Goal: Information Seeking & Learning: Learn about a topic

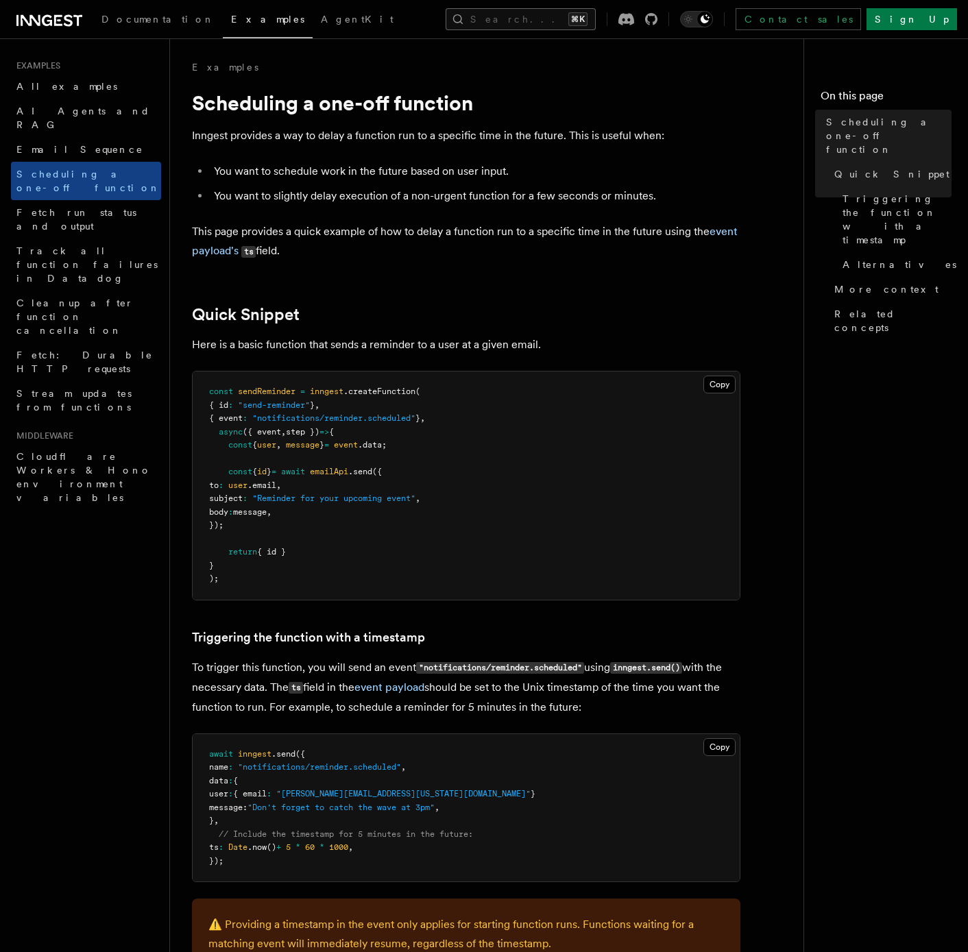
click at [517, 24] on button "Search... ⌘K" at bounding box center [521, 19] width 150 height 22
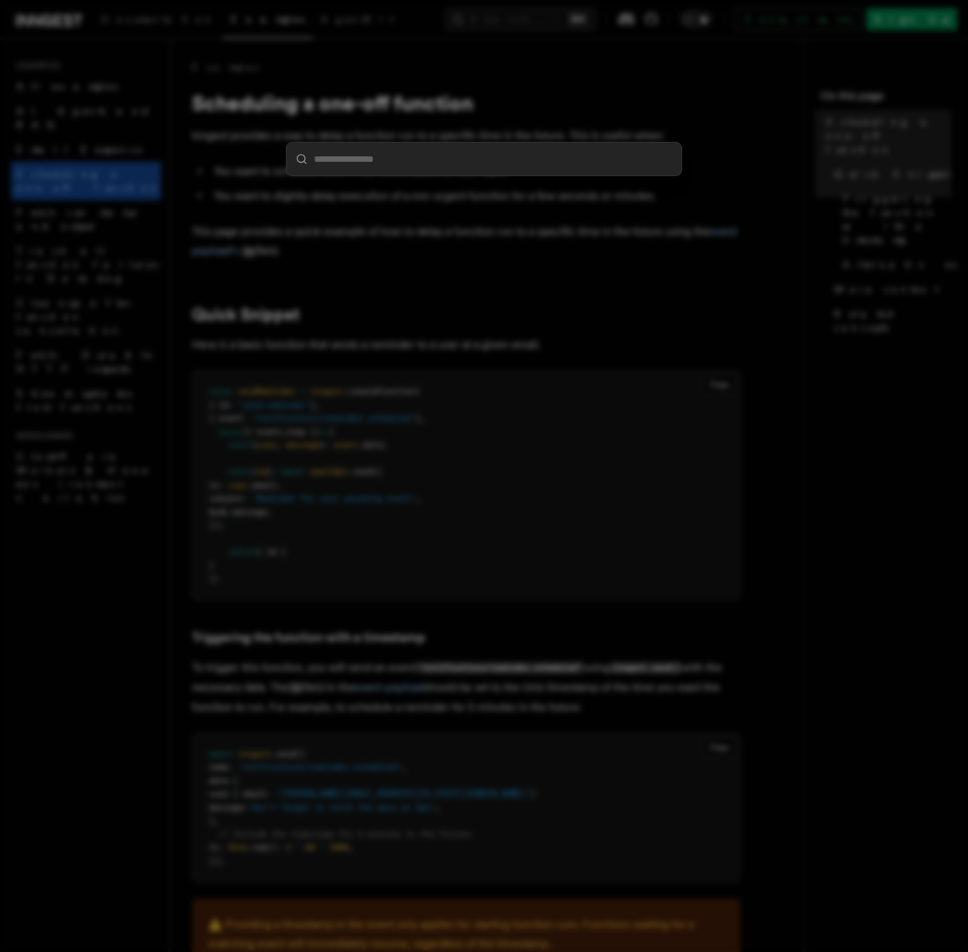
click at [275, 70] on div at bounding box center [484, 476] width 968 height 952
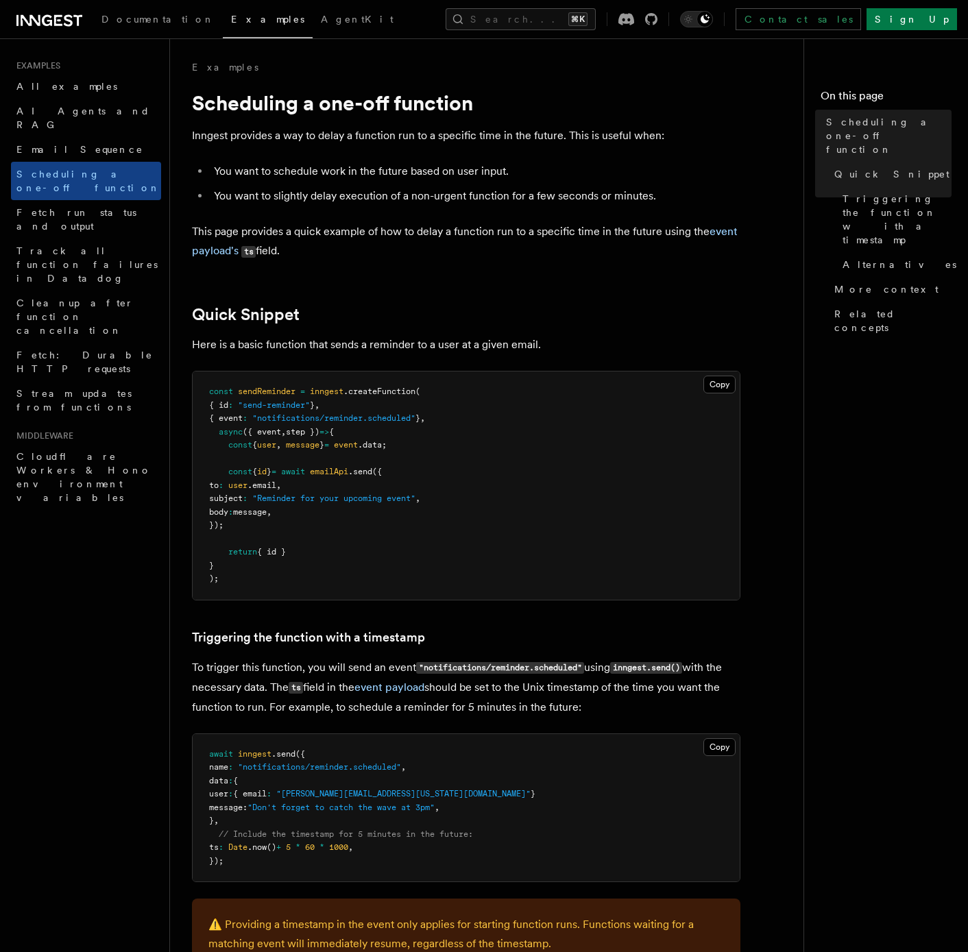
click at [231, 18] on span "Examples" at bounding box center [267, 19] width 73 height 11
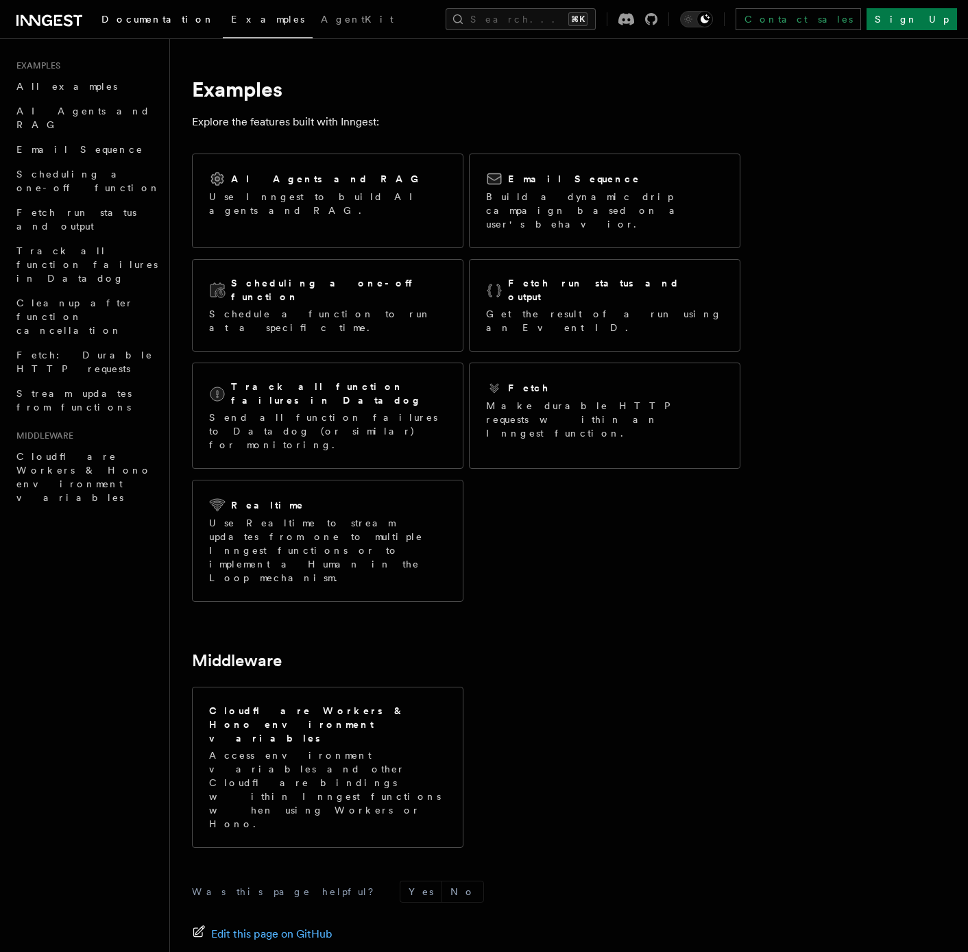
click at [126, 21] on span "Documentation" at bounding box center [157, 19] width 113 height 11
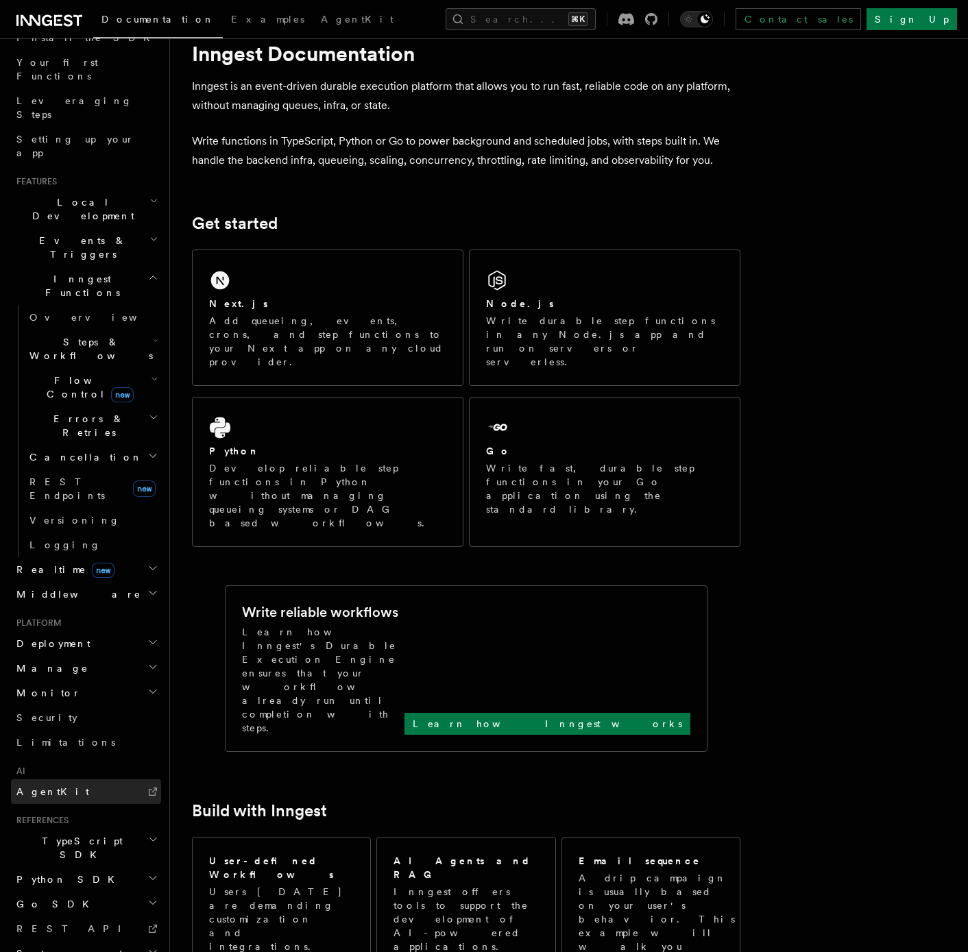
scroll to position [36, 0]
click at [122, 829] on h2 "TypeScript SDK" at bounding box center [86, 848] width 150 height 38
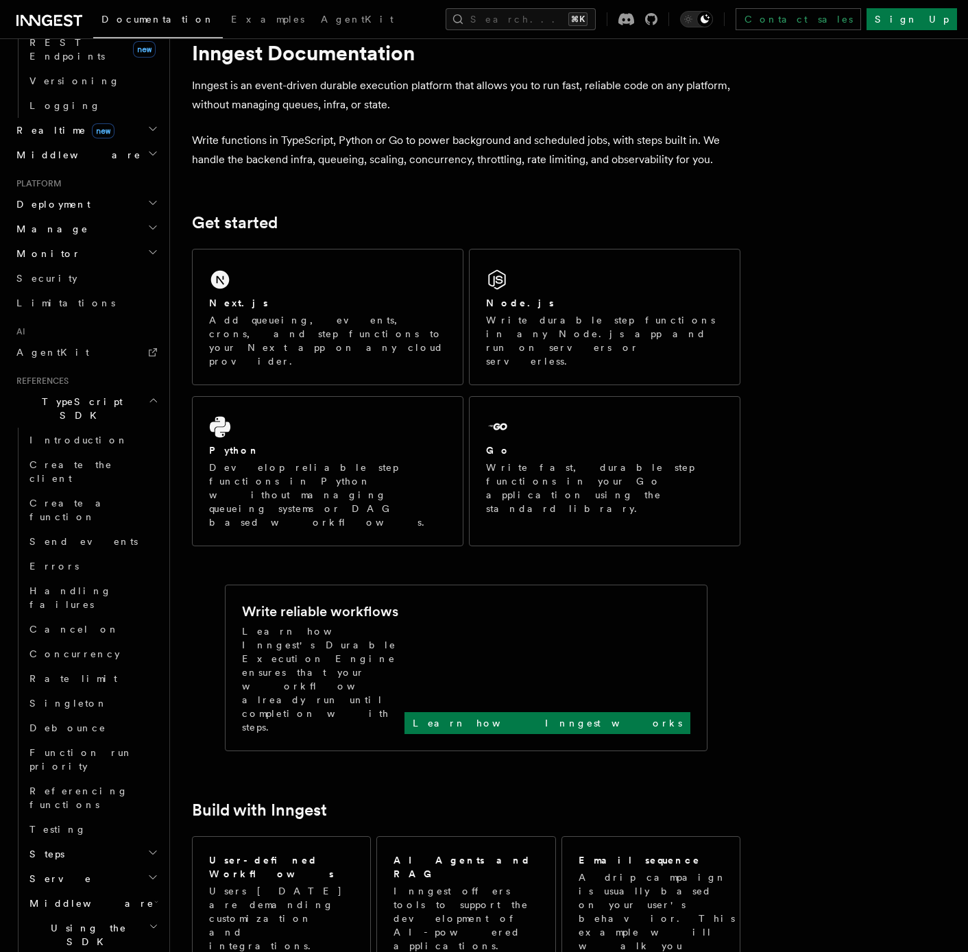
scroll to position [615, 0]
click at [577, 19] on button "Search... ⌘K" at bounding box center [521, 19] width 150 height 22
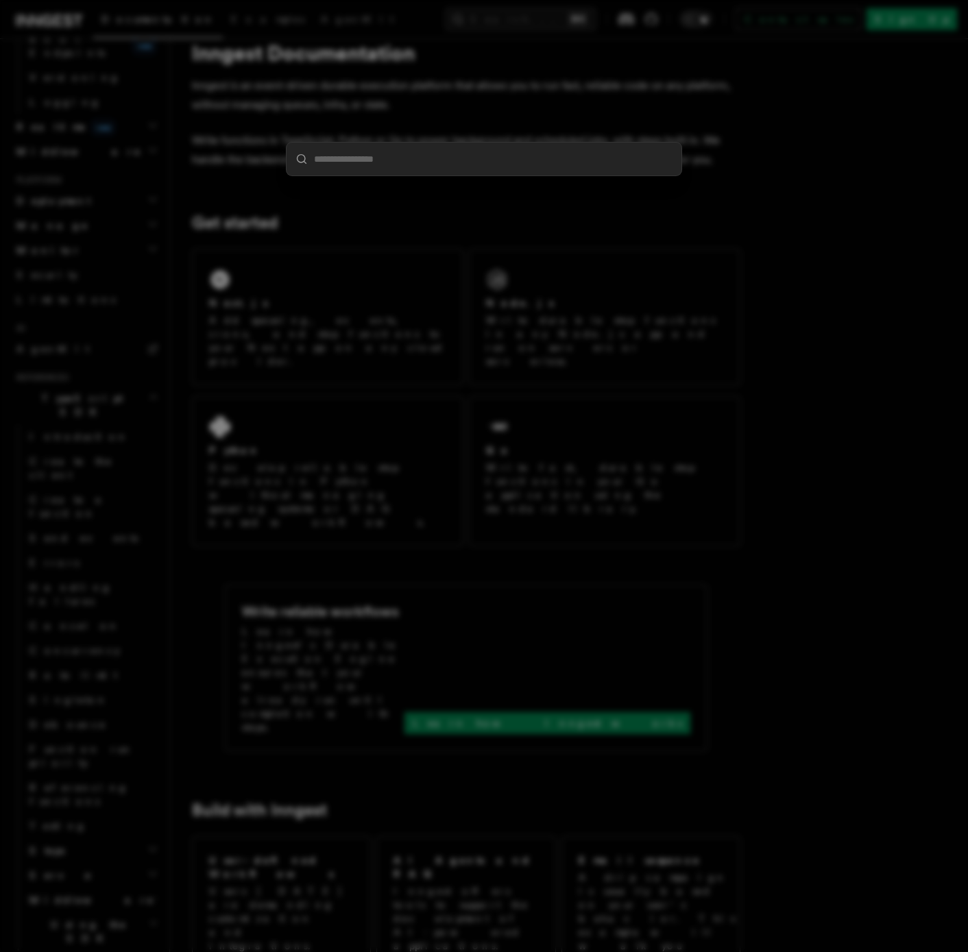
type input "**********"
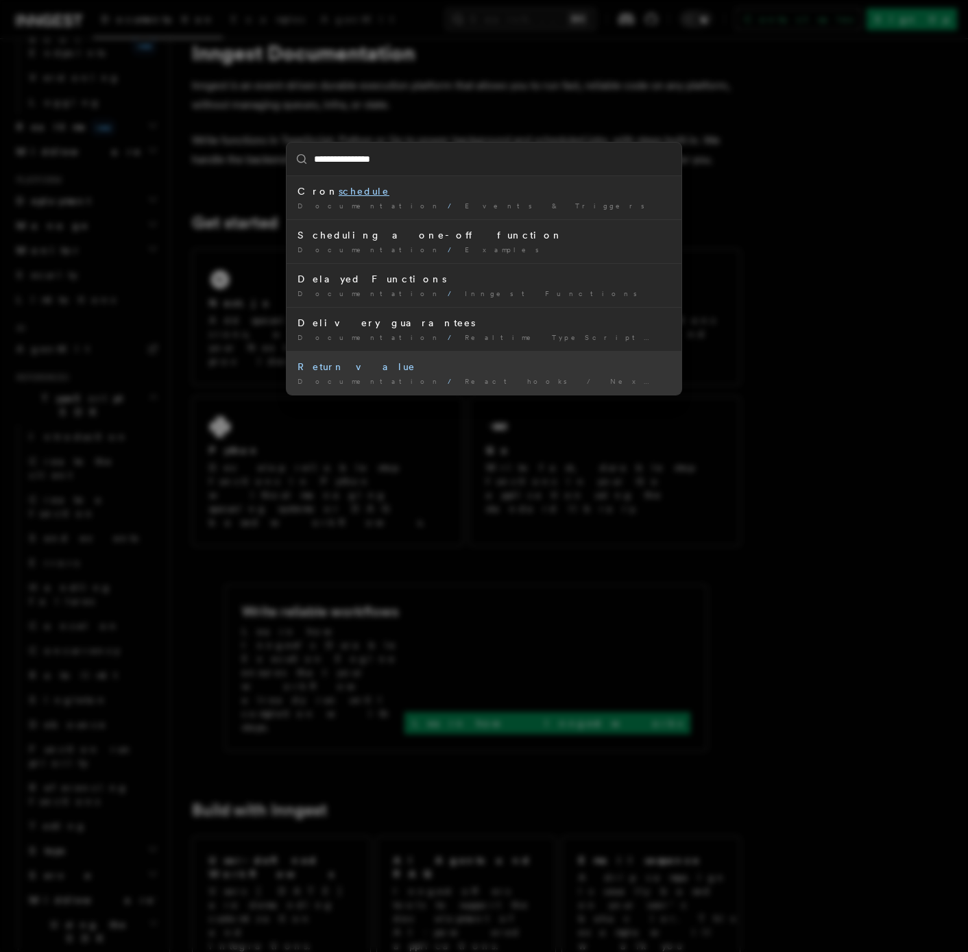
click at [333, 363] on div "Return value" at bounding box center [484, 367] width 373 height 14
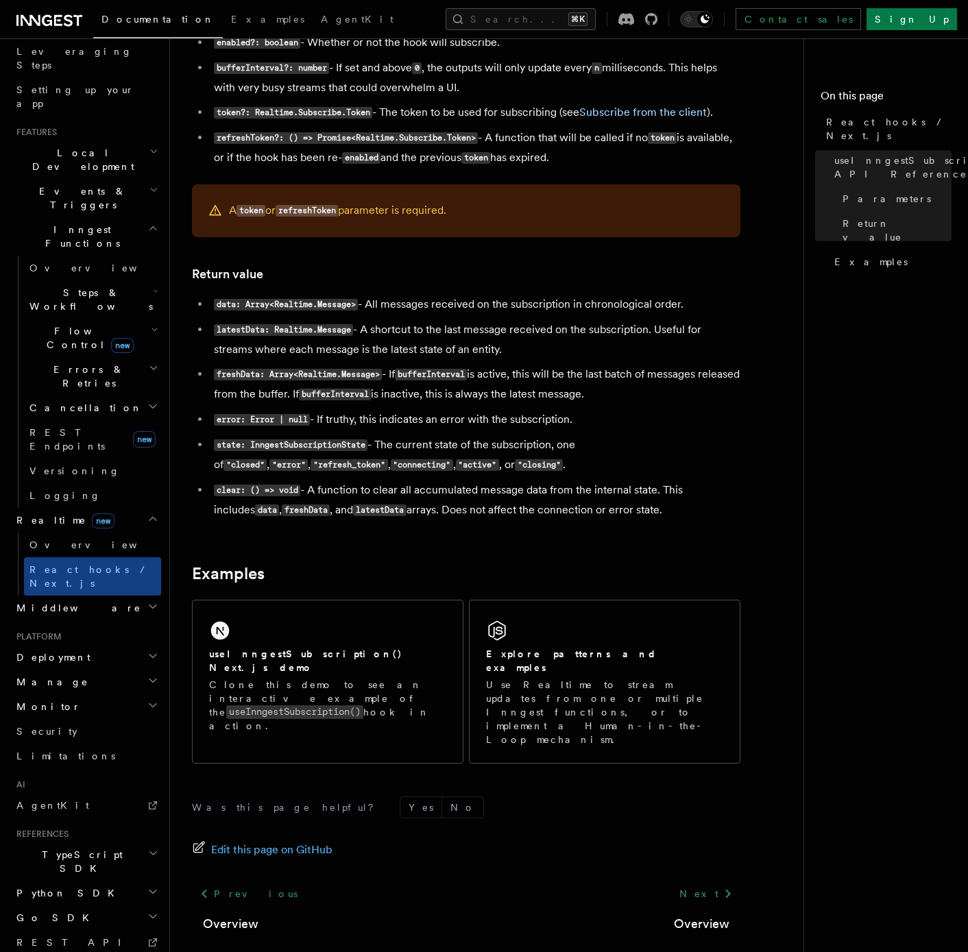
scroll to position [980, 0]
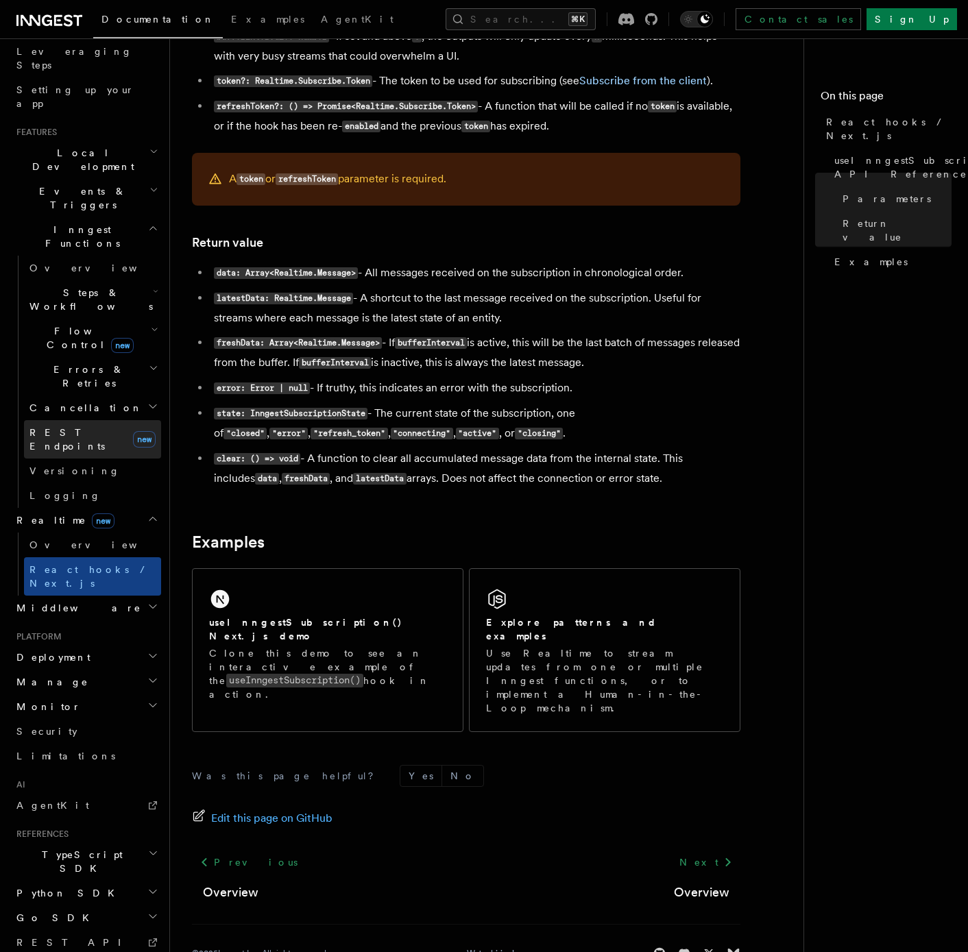
click at [88, 427] on span "REST Endpoints" at bounding box center [66, 439] width 75 height 25
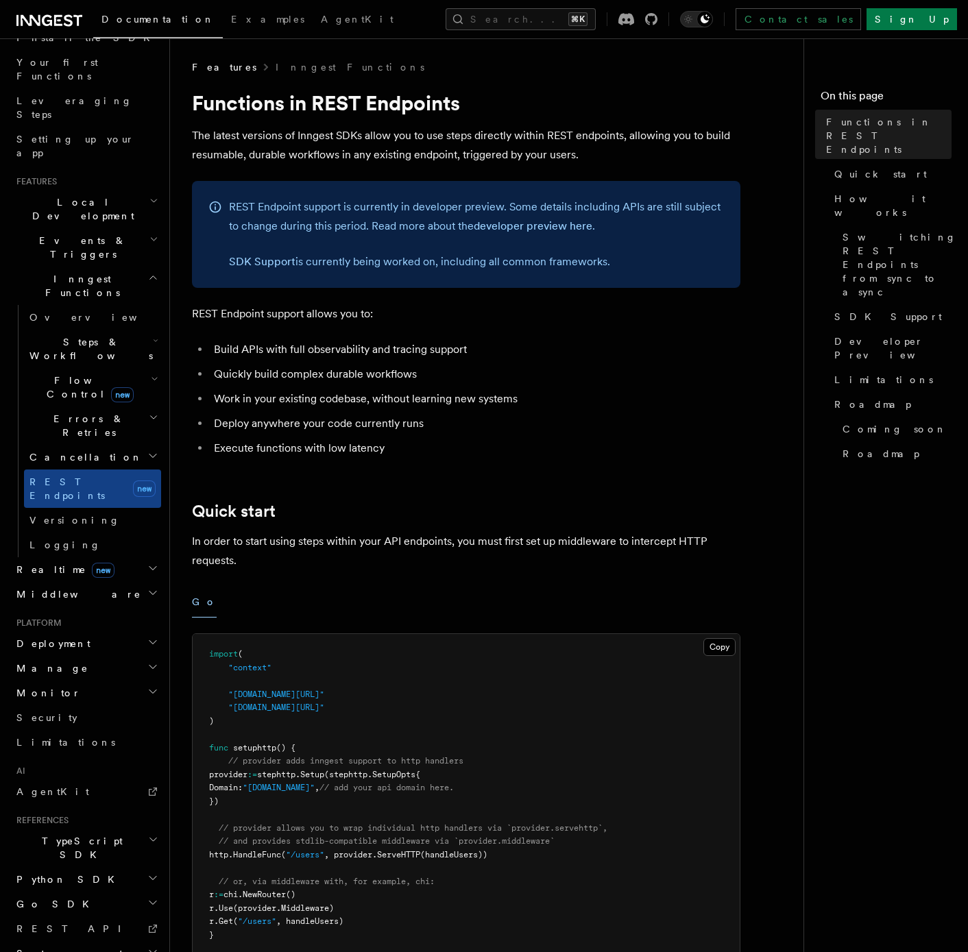
click at [142, 190] on h2 "Local Development" at bounding box center [86, 209] width 150 height 38
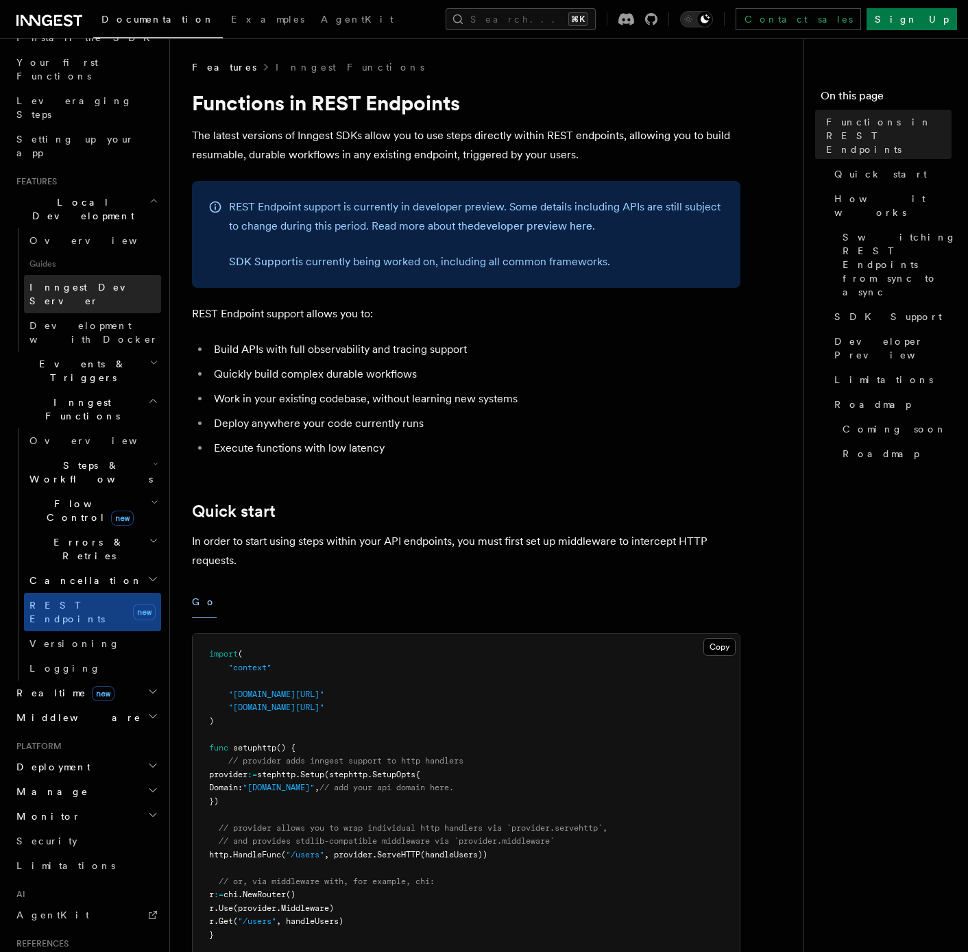
click at [58, 275] on link "Inngest Dev Server" at bounding box center [92, 294] width 137 height 38
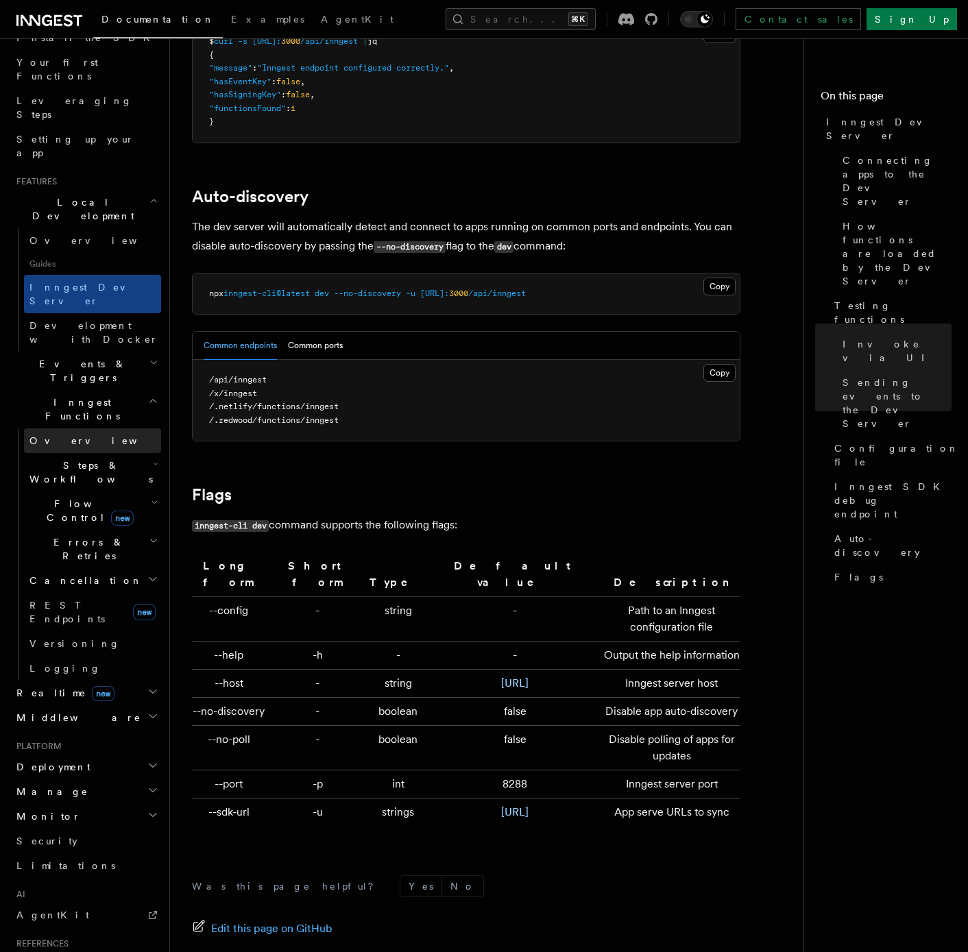
scroll to position [171, 0]
click at [91, 594] on link "REST Endpoints new" at bounding box center [92, 613] width 137 height 38
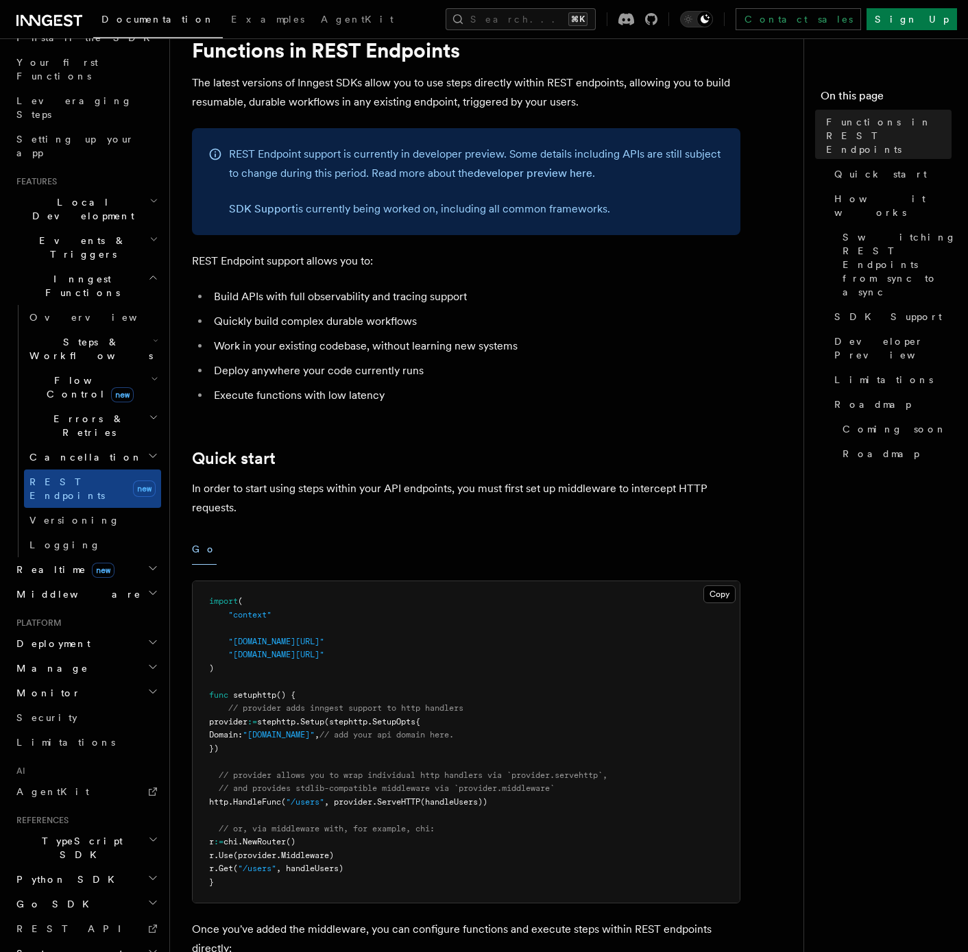
scroll to position [61, 0]
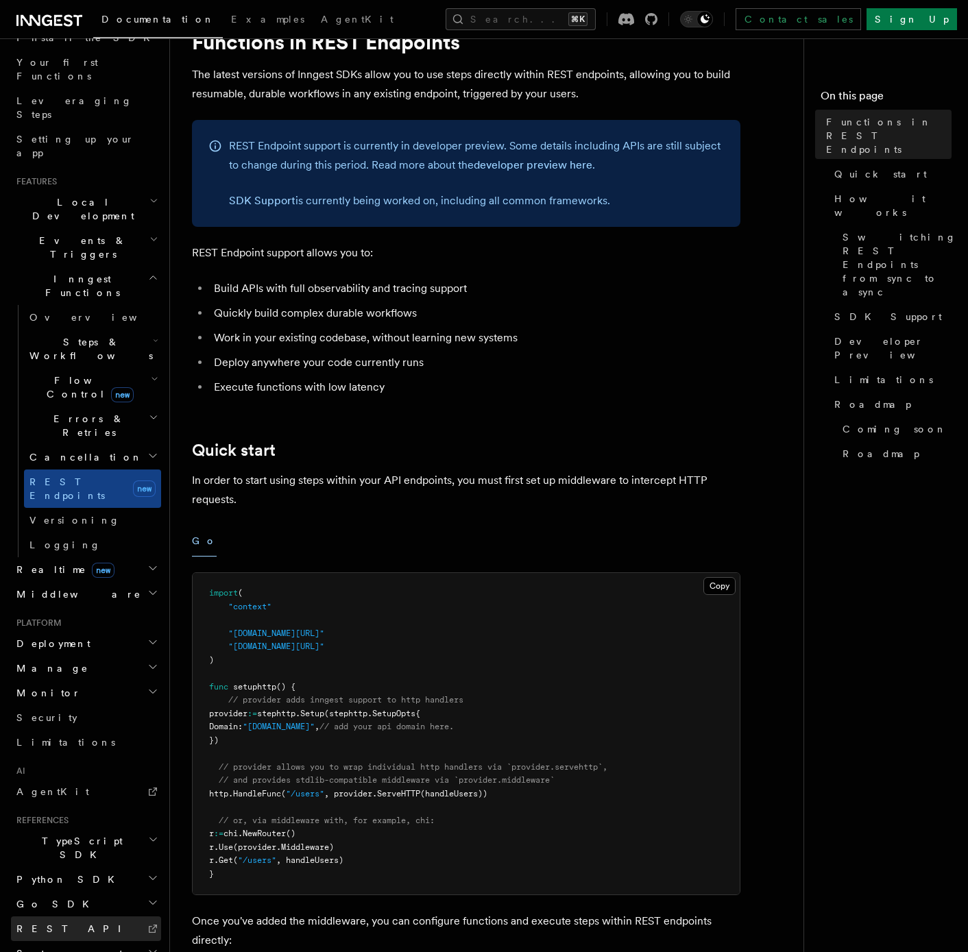
click at [66, 917] on link "REST API" at bounding box center [86, 929] width 150 height 25
click at [444, 304] on li "Quickly build complex durable workflows" at bounding box center [475, 313] width 531 height 19
